Goal: Find specific page/section: Find specific page/section

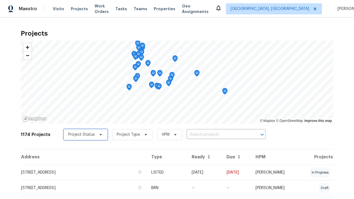
click at [83, 135] on span "Project Status" at bounding box center [81, 135] width 27 height 6
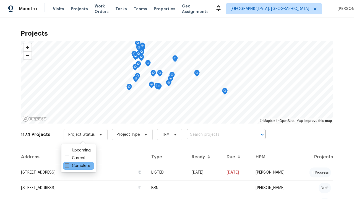
click at [77, 166] on label "Complete" at bounding box center [77, 166] width 25 height 6
click at [68, 166] on input "Complete" at bounding box center [67, 165] width 4 height 4
checkbox input "true"
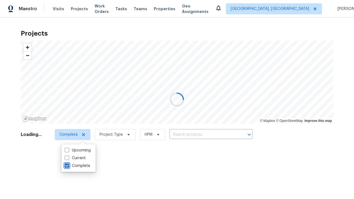
click at [3, 3] on div at bounding box center [177, 99] width 354 height 199
